Goal: Information Seeking & Learning: Learn about a topic

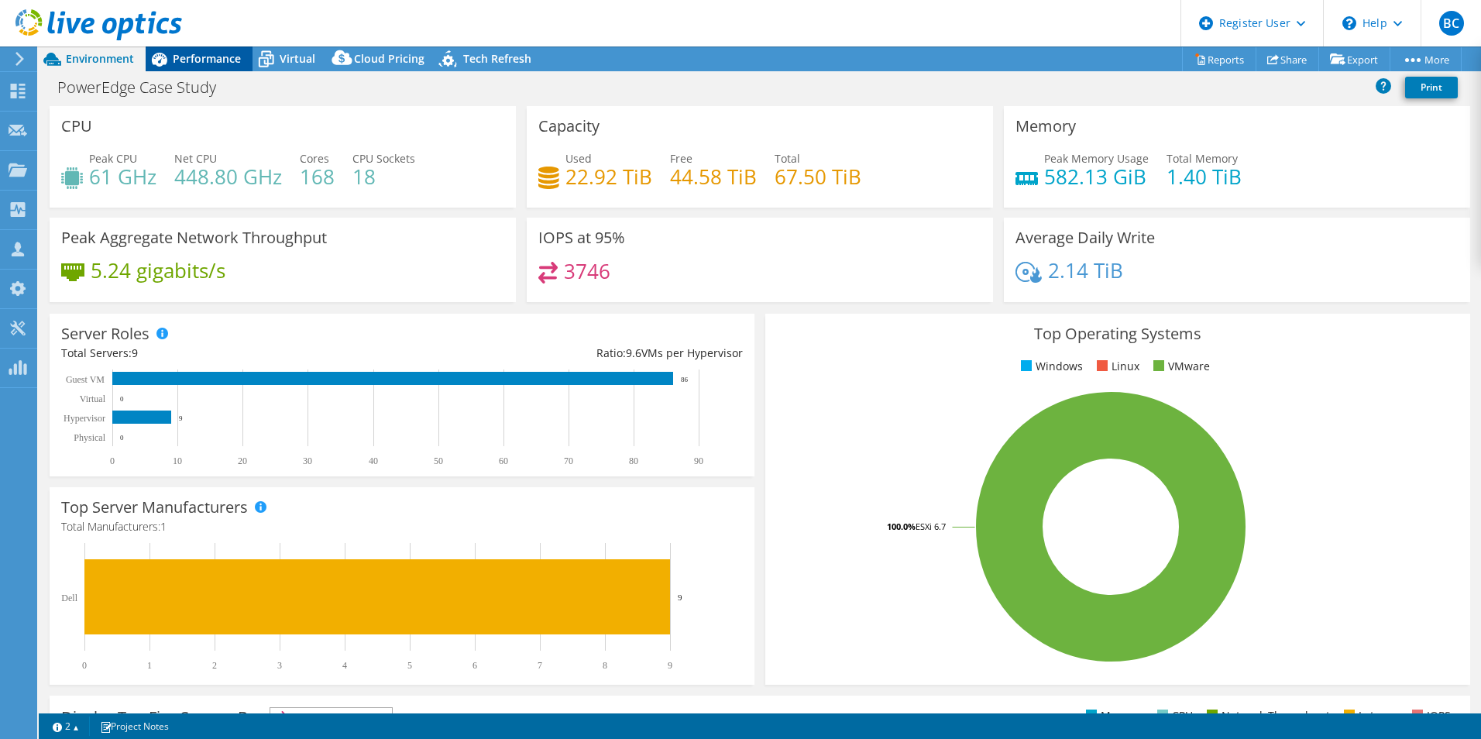
click at [218, 47] on div "Performance" at bounding box center [199, 58] width 107 height 25
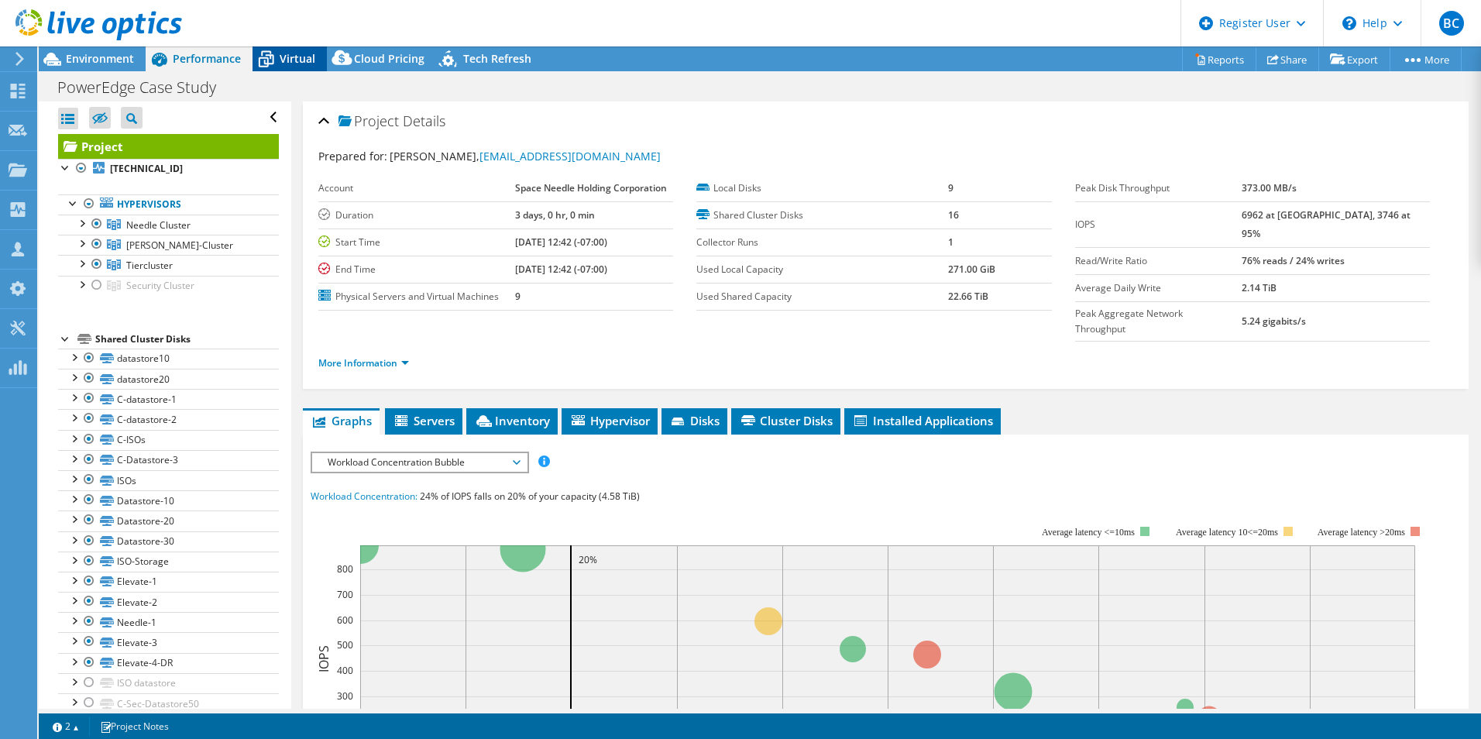
click at [297, 62] on span "Virtual" at bounding box center [298, 58] width 36 height 15
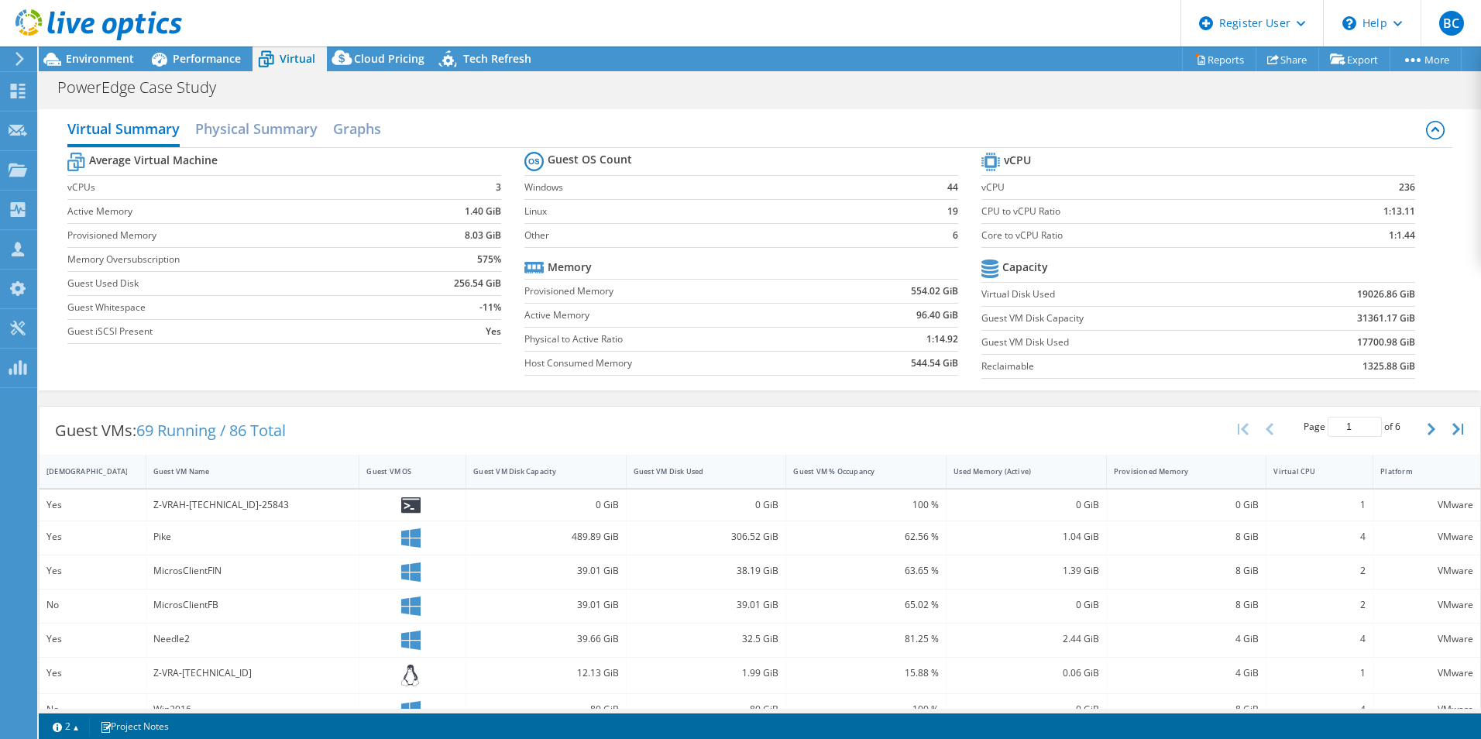
drag, startPoint x: 1187, startPoint y: 268, endPoint x: 1186, endPoint y: 258, distance: 10.2
click at [189, 60] on span "Performance" at bounding box center [207, 58] width 68 height 15
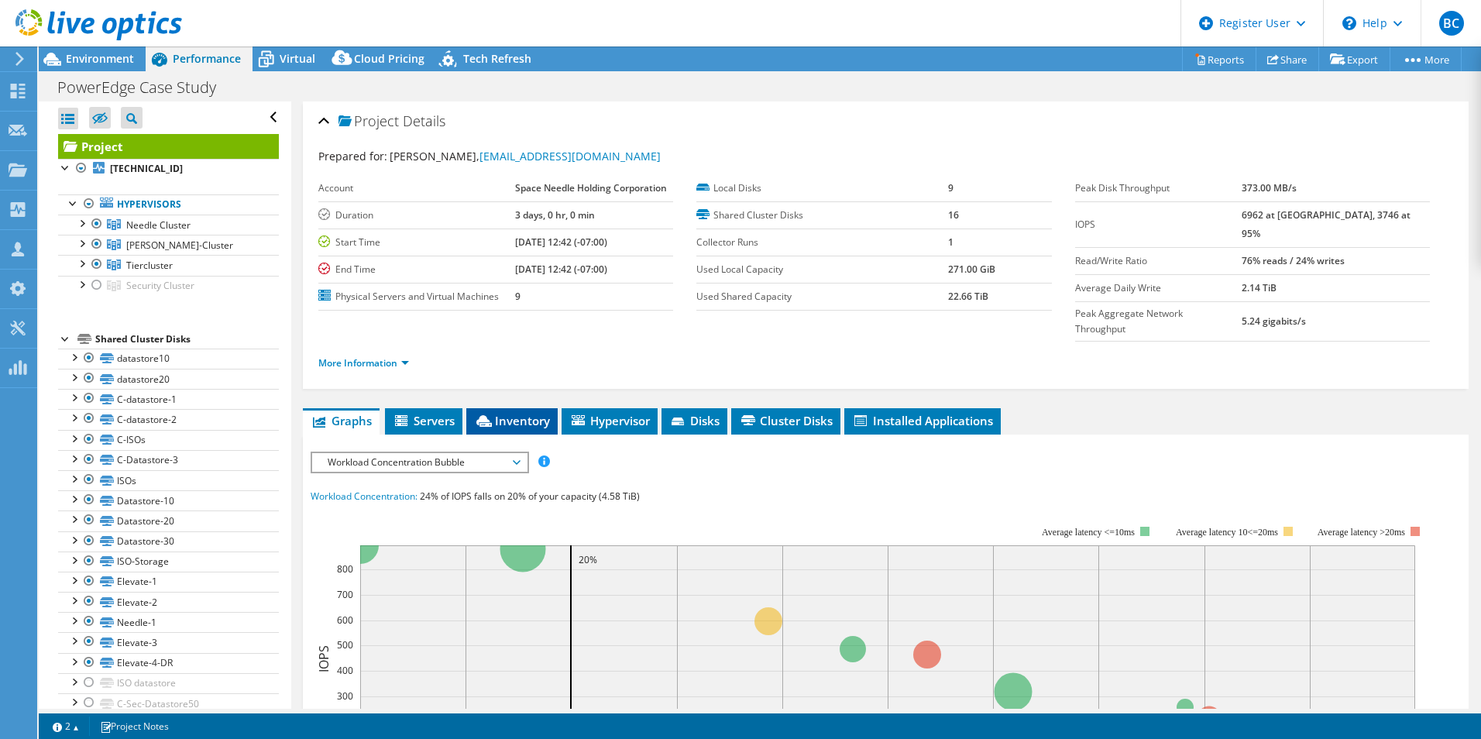
click at [541, 413] on span "Inventory" at bounding box center [512, 420] width 76 height 15
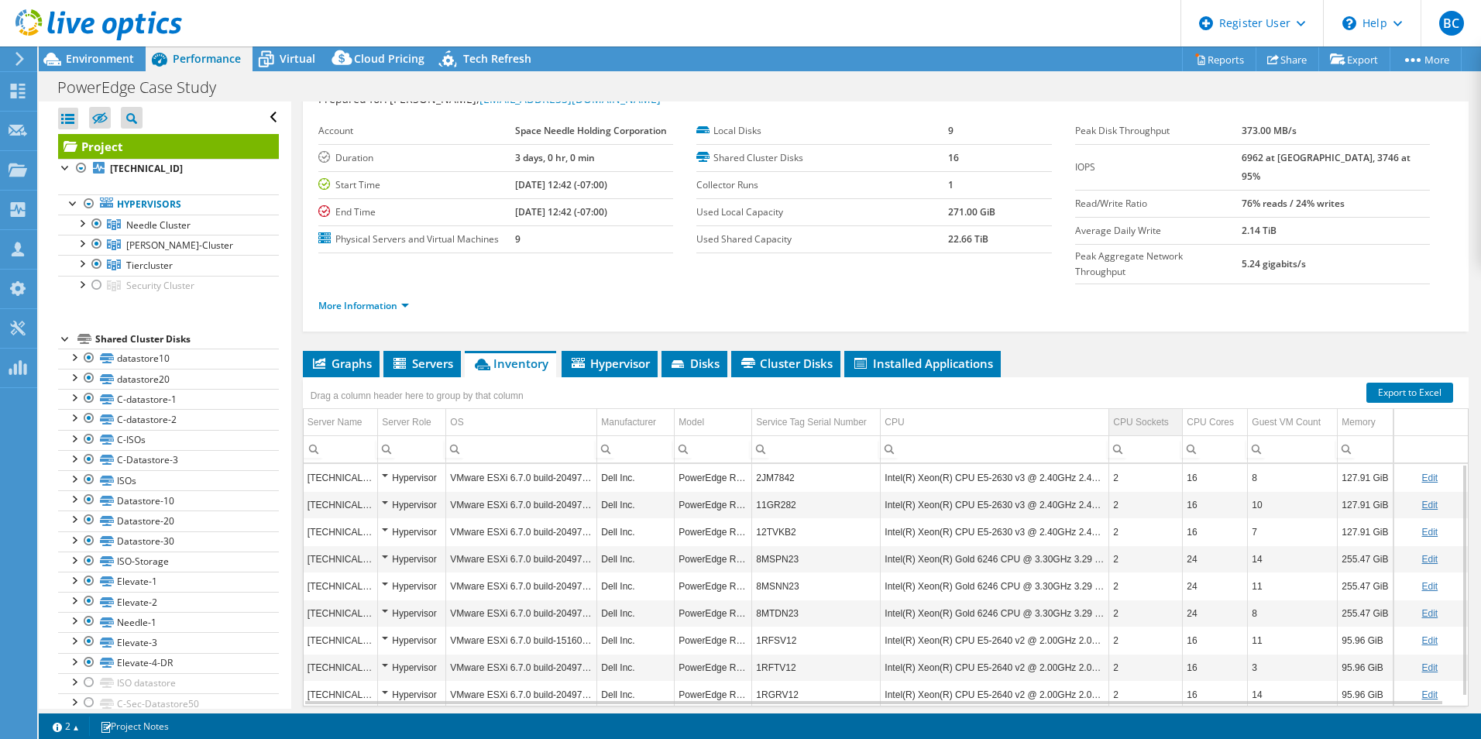
drag, startPoint x: 1111, startPoint y: 401, endPoint x: 1115, endPoint y: 429, distance: 28.3
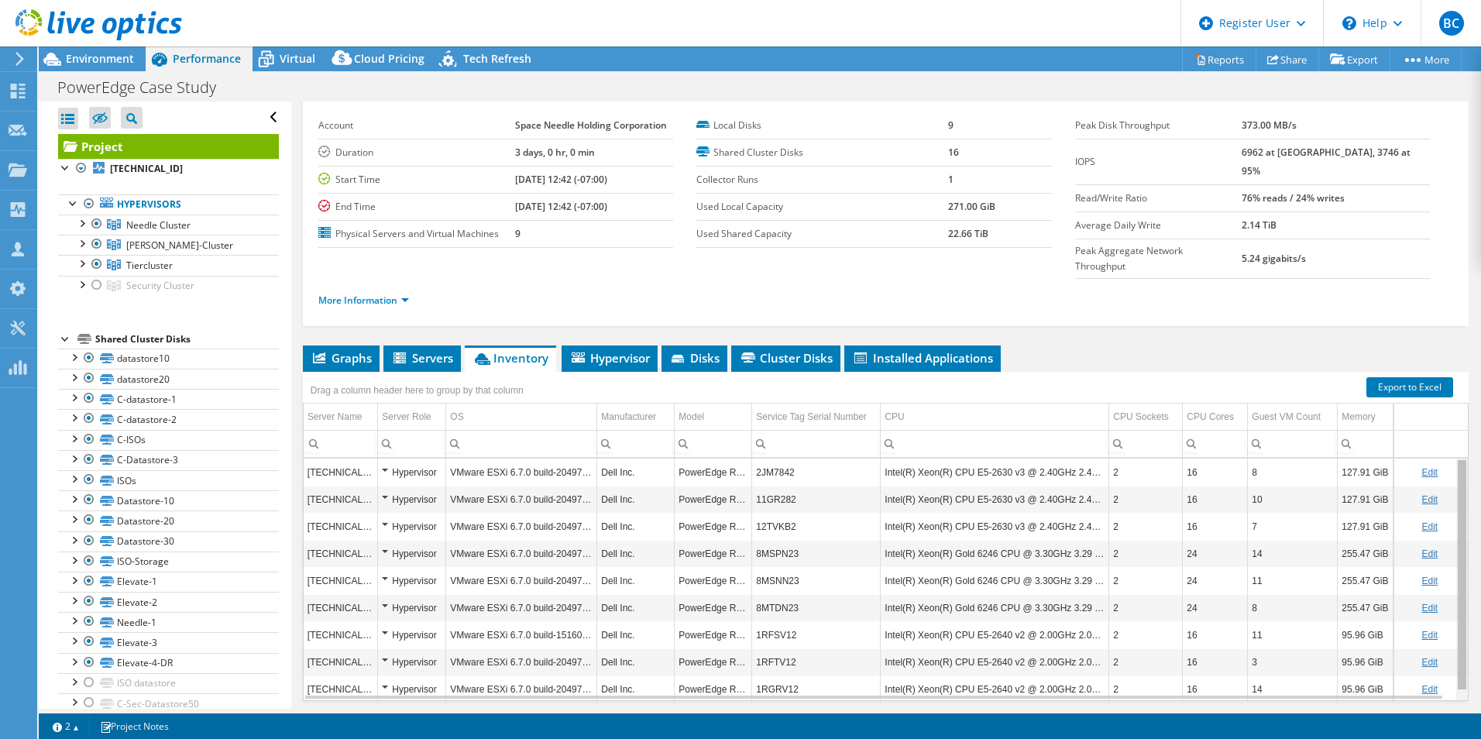
drag, startPoint x: 1451, startPoint y: 517, endPoint x: 1417, endPoint y: 435, distance: 88.2
click at [1422, 440] on body "BC Dell User [PERSON_NAME] [PERSON_NAME][EMAIL_ADDRESS][PERSON_NAME][DOMAIN_NAM…" at bounding box center [740, 369] width 1481 height 739
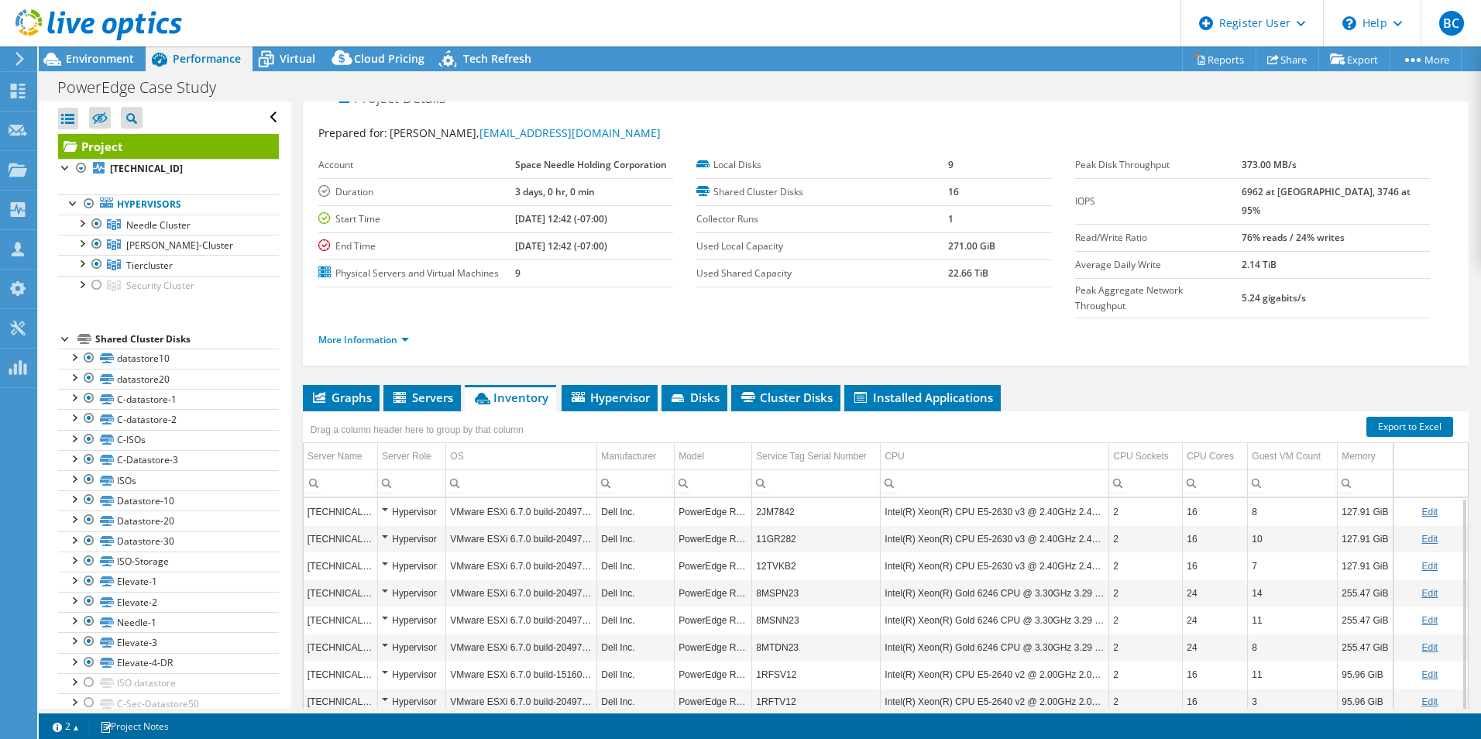
scroll to position [57, 0]
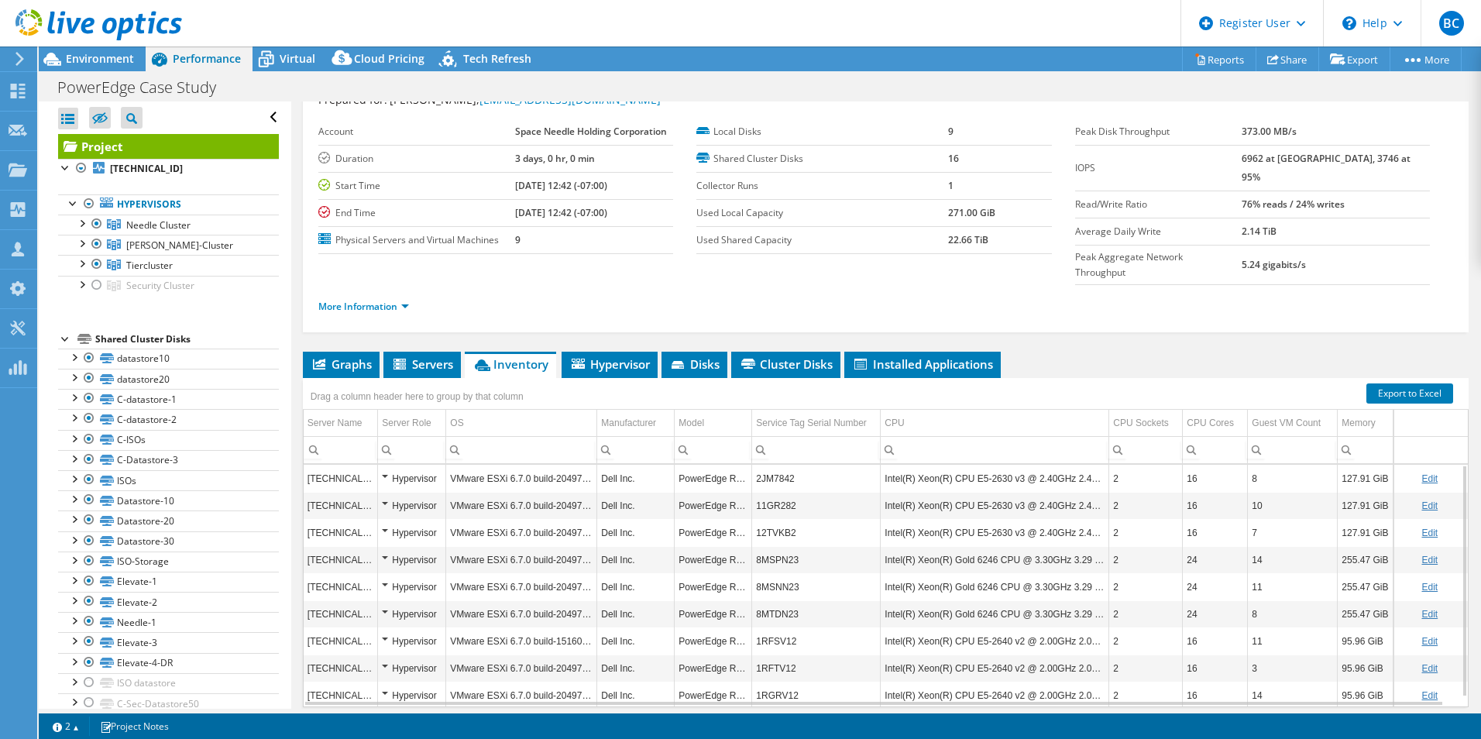
drag, startPoint x: 1137, startPoint y: 522, endPoint x: 1130, endPoint y: 562, distance: 40.9
